Goal: Task Accomplishment & Management: Complete application form

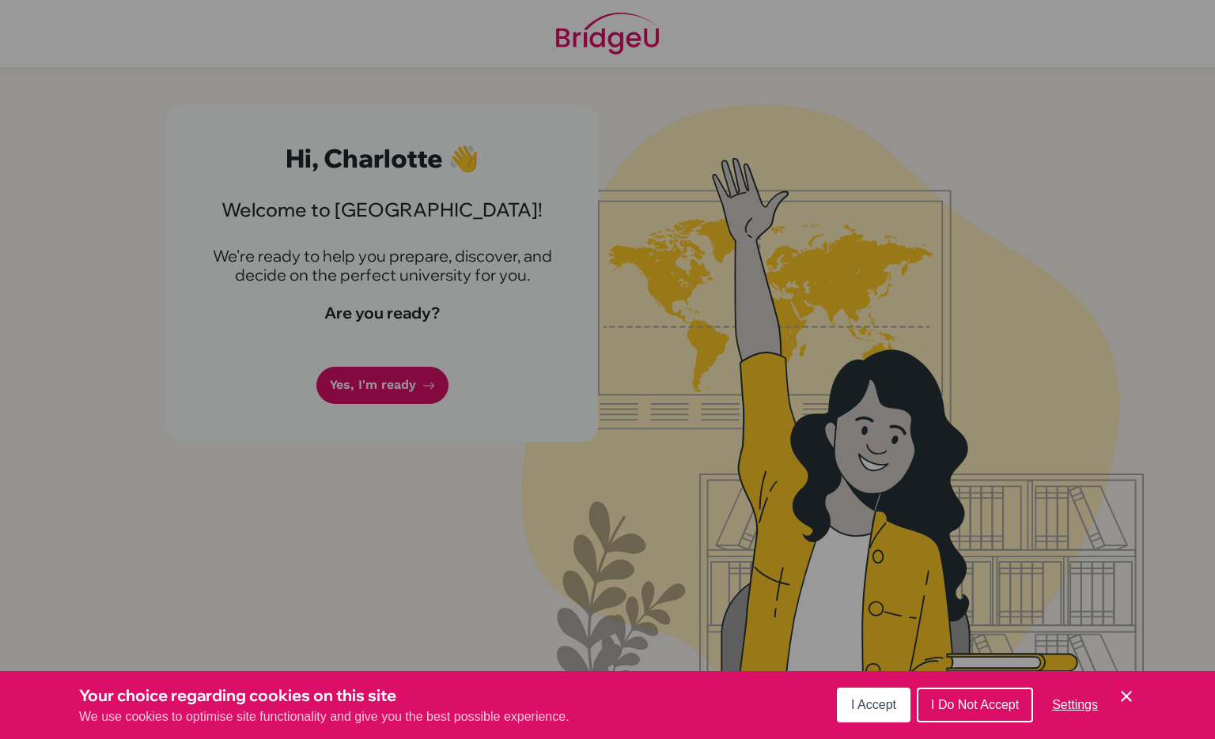
click at [876, 715] on button "I Accept" at bounding box center [874, 705] width 74 height 35
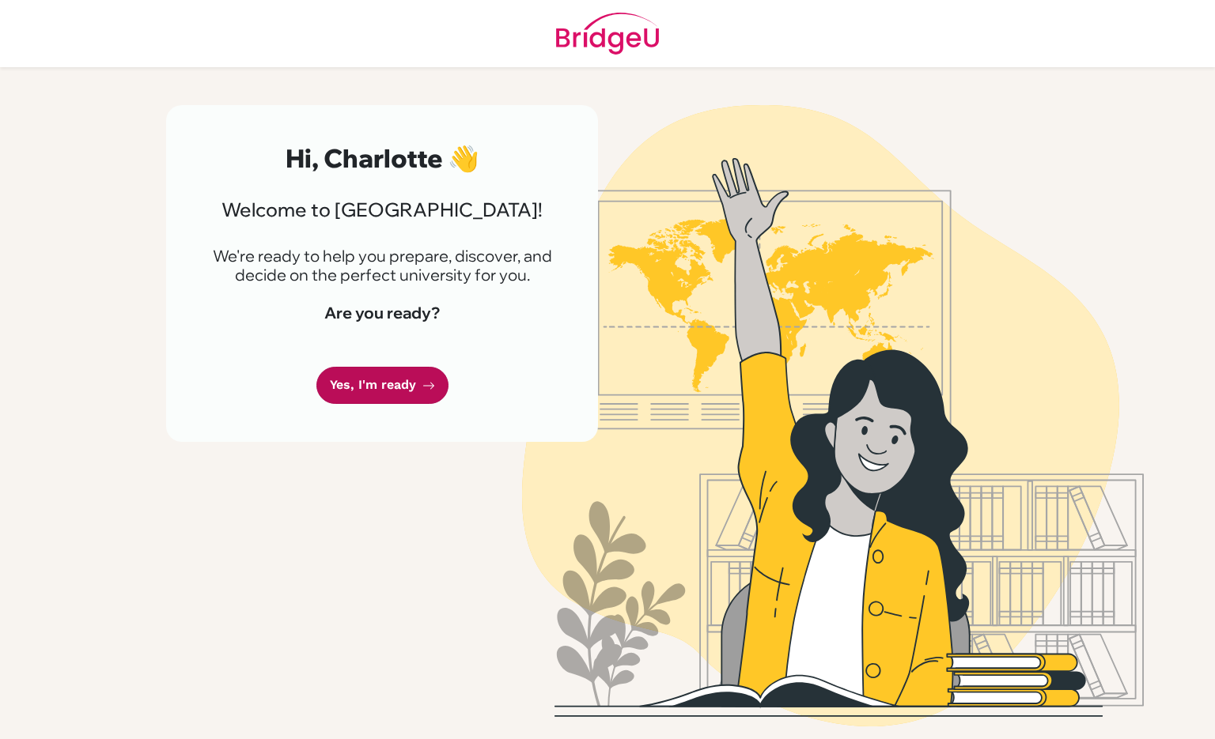
click at [422, 380] on icon at bounding box center [428, 386] width 13 height 13
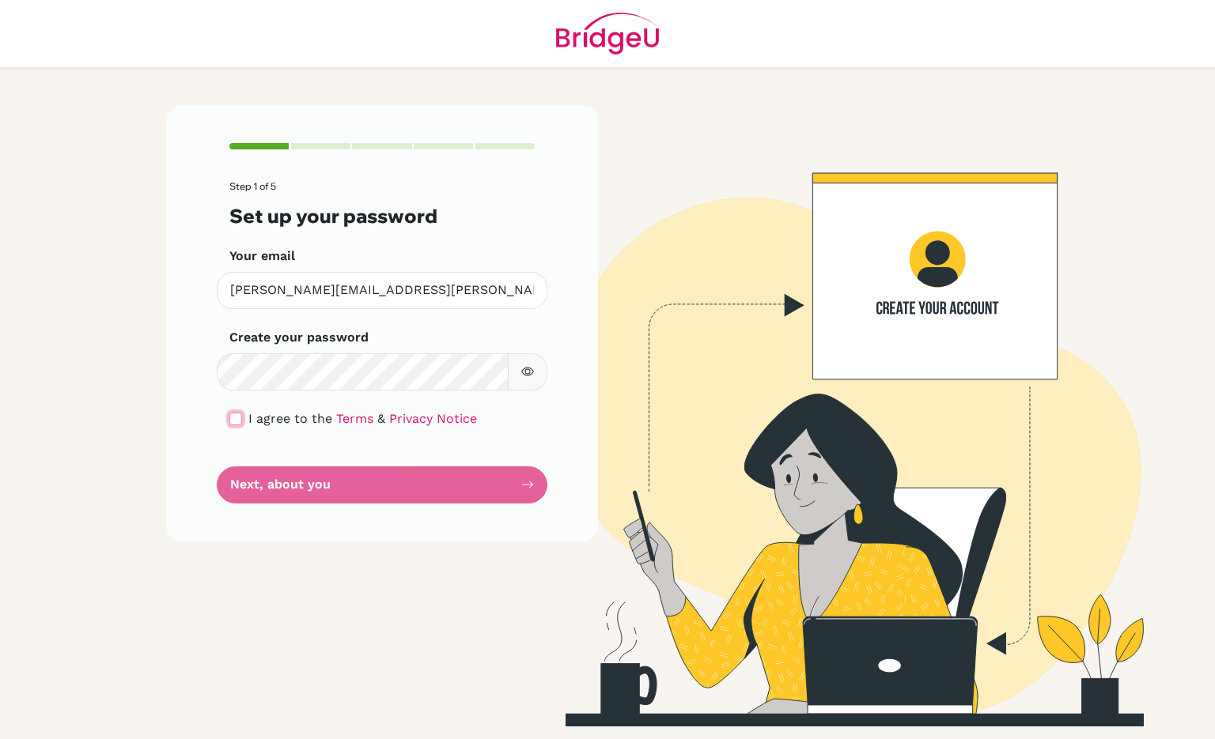
click at [235, 415] on input "checkbox" at bounding box center [235, 419] width 13 height 13
checkbox input "true"
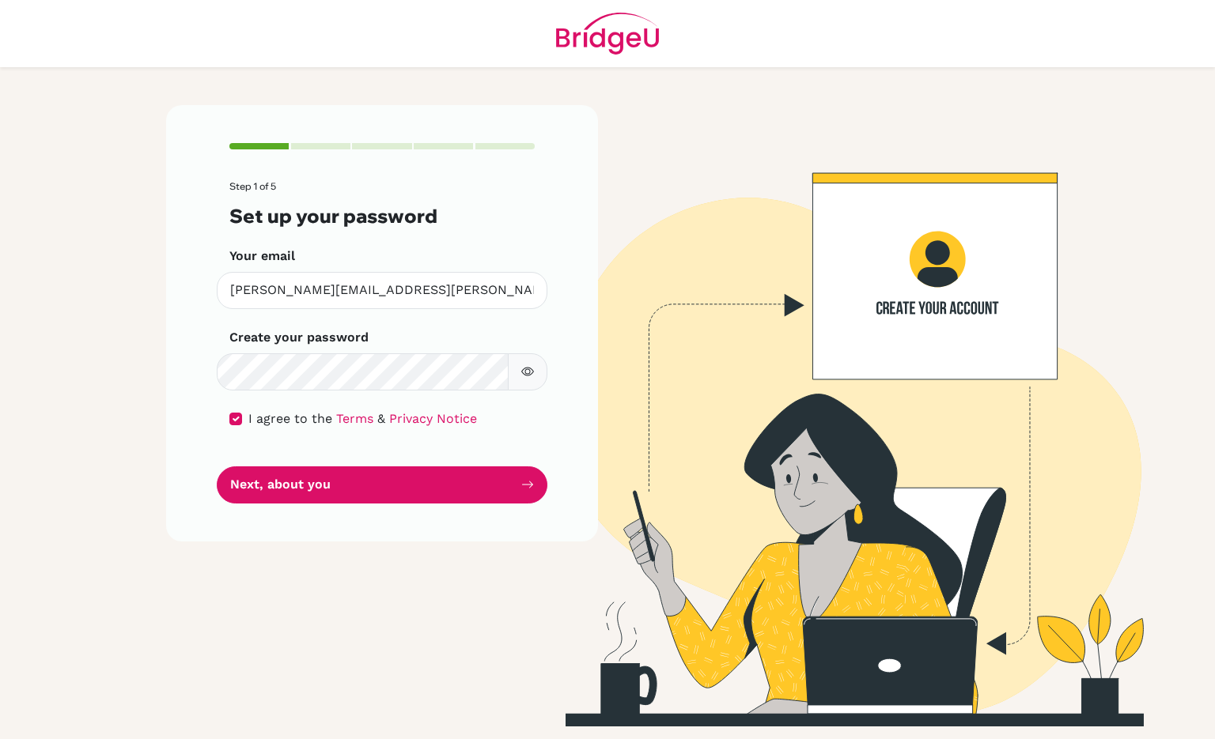
click at [521, 381] on button "button" at bounding box center [528, 372] width 40 height 37
click at [365, 381] on div "Make sure it's at least 6 characters" at bounding box center [382, 372] width 331 height 37
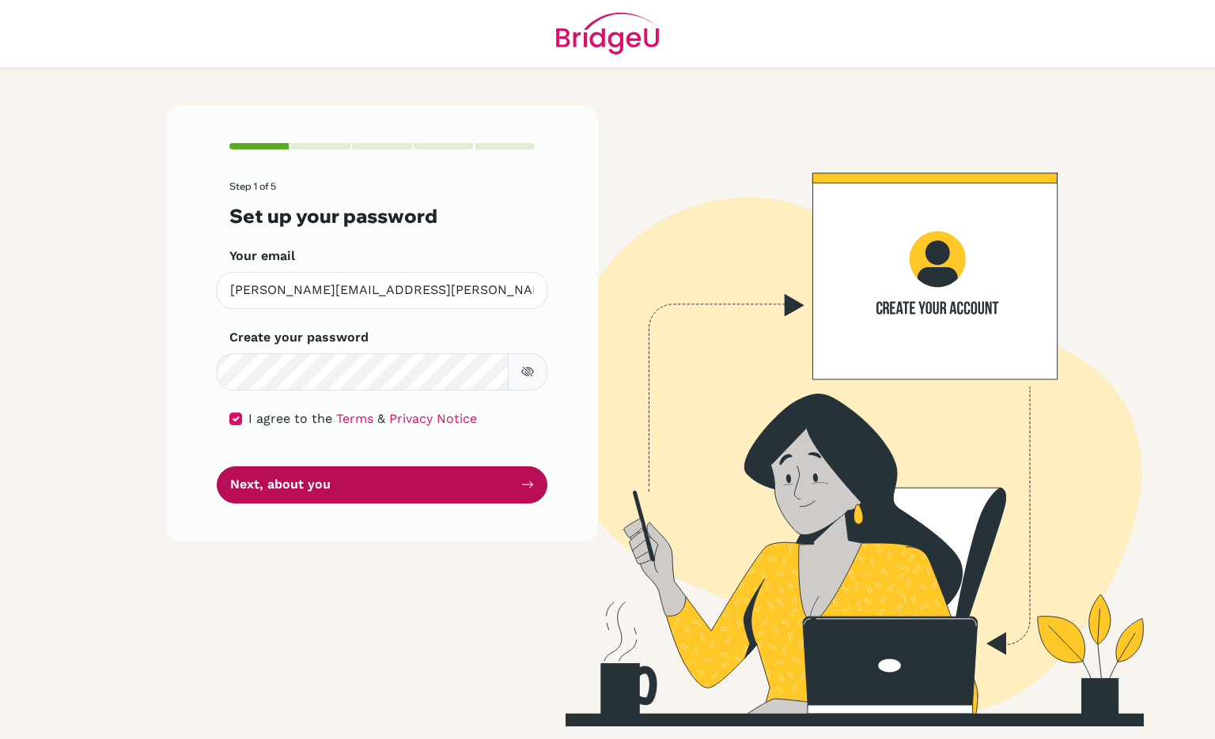
click at [367, 474] on button "Next, about you" at bounding box center [382, 485] width 331 height 37
